Goal: Navigation & Orientation: Find specific page/section

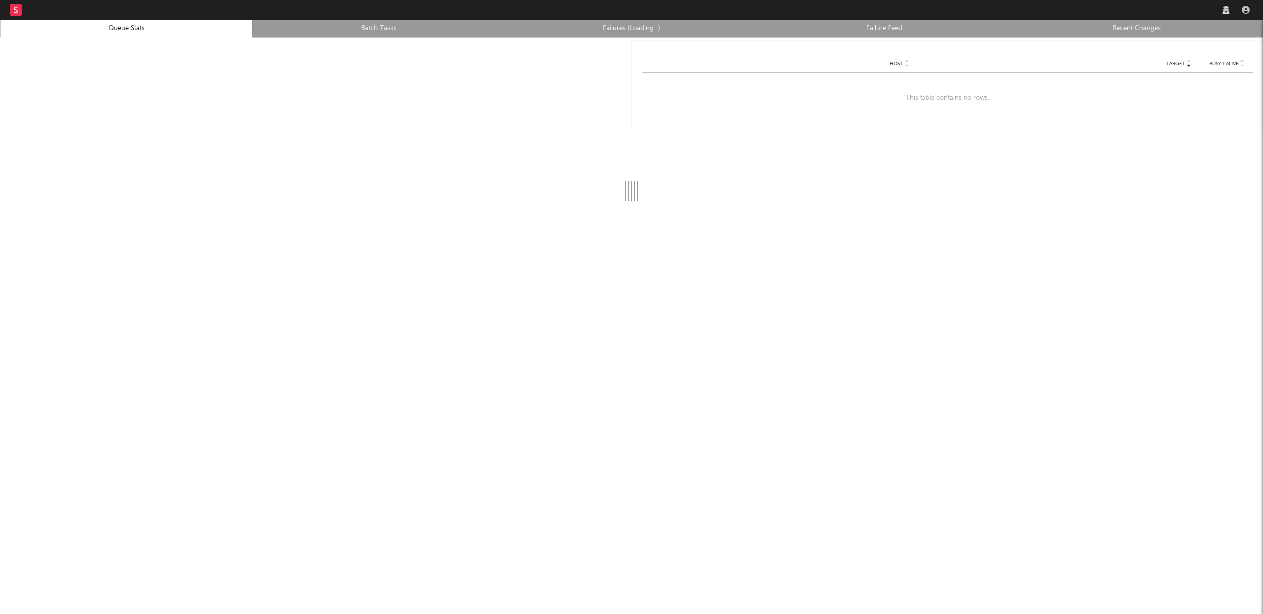
click at [1143, 29] on link "Recent Changes" at bounding box center [1137, 29] width 242 height 12
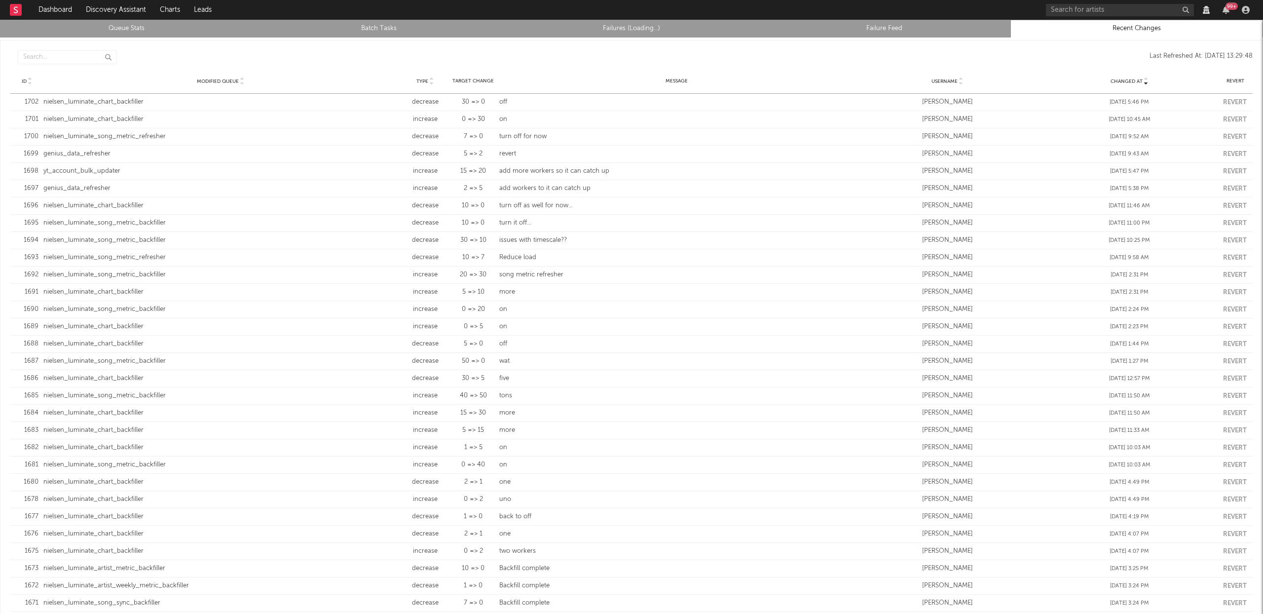
click at [152, 33] on link "Queue Stats" at bounding box center [126, 29] width 242 height 12
